Goal: Information Seeking & Learning: Find contact information

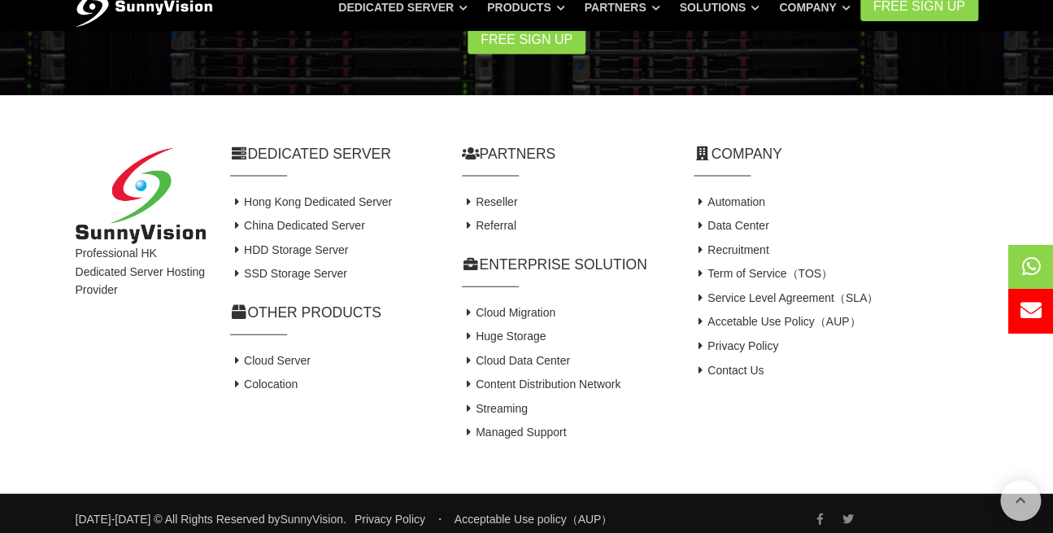
scroll to position [1256, 0]
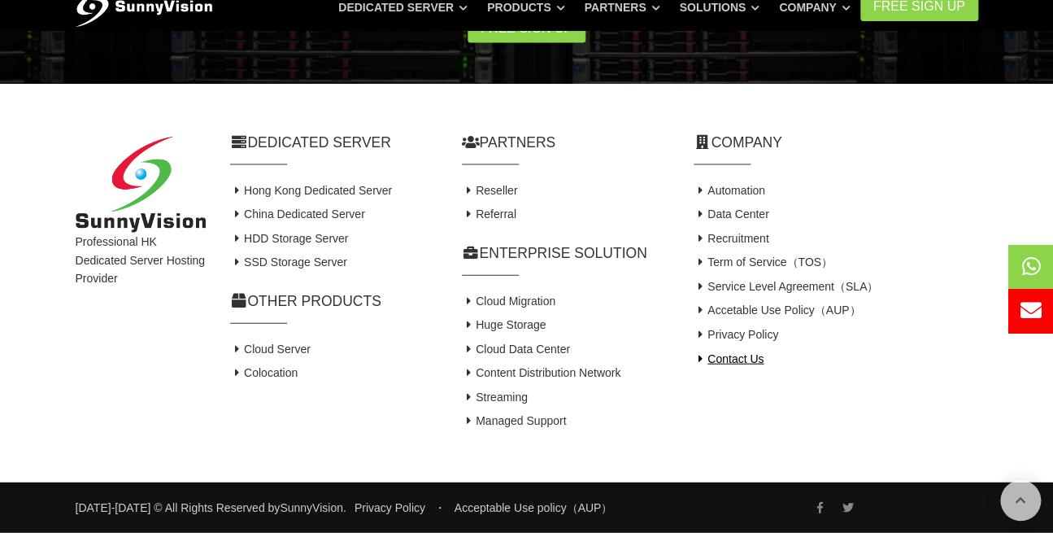
click at [712, 363] on link "Contact Us" at bounding box center [729, 358] width 71 height 13
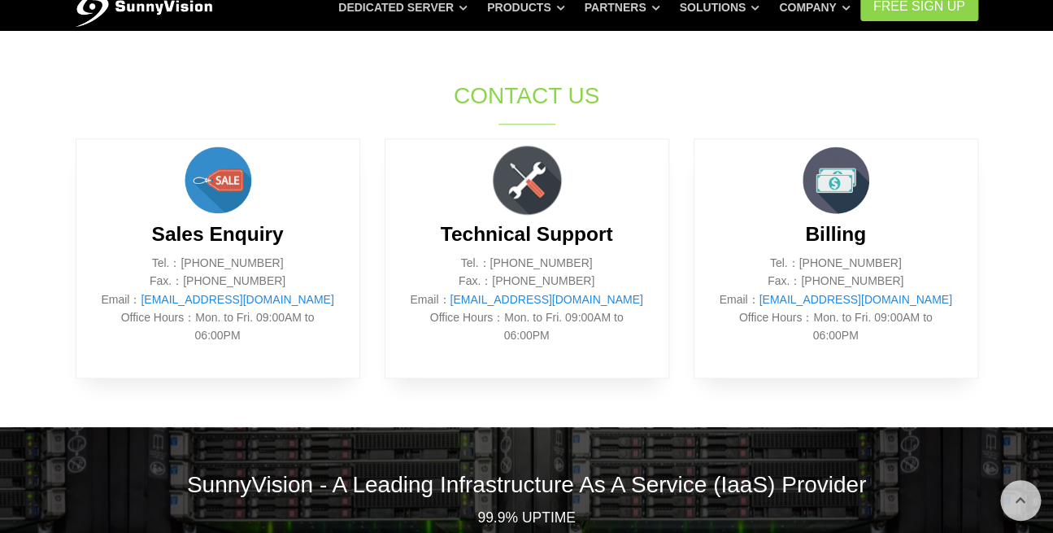
scroll to position [732, 0]
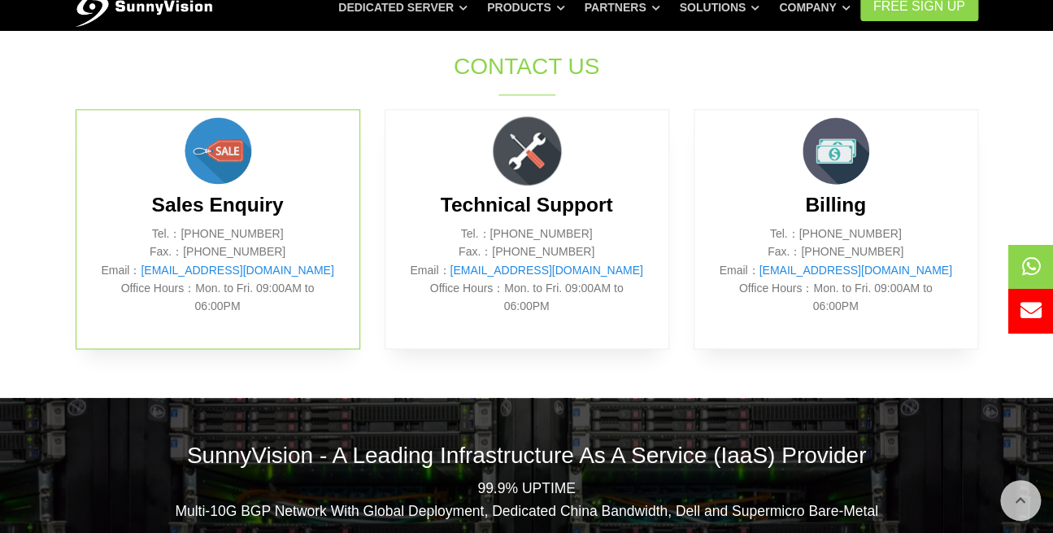
drag, startPoint x: 272, startPoint y: 250, endPoint x: 223, endPoint y: 254, distance: 49.7
click at [223, 254] on p "Tel.：[PHONE_NUMBER] Fax.：[PHONE_NUMBER] Email： [EMAIL_ADDRESS][DOMAIN_NAME] Off…" at bounding box center [218, 269] width 234 height 91
copy p "2802 0098"
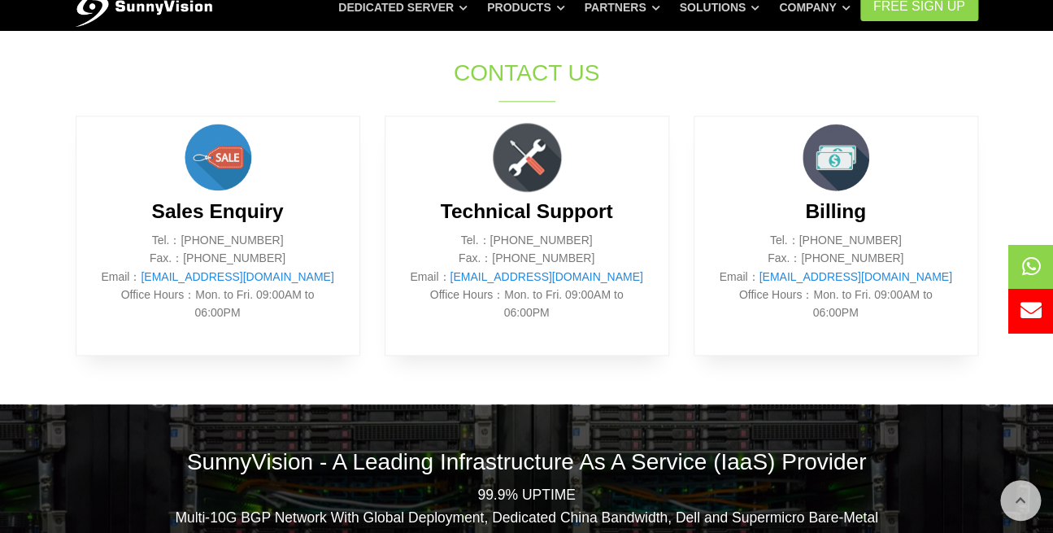
scroll to position [651, 0]
